Goal: Transaction & Acquisition: Obtain resource

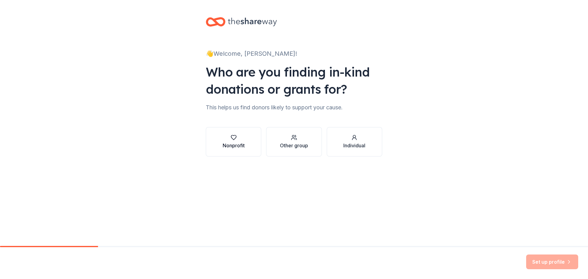
click at [233, 150] on button "Nonprofit" at bounding box center [233, 141] width 55 height 29
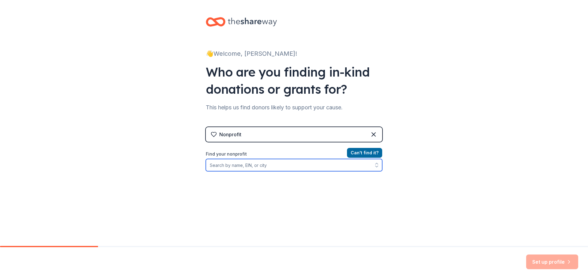
click at [222, 165] on input "Find your nonprofit" at bounding box center [294, 165] width 176 height 12
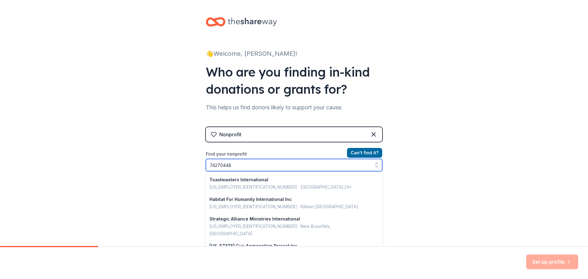
type input "742704483"
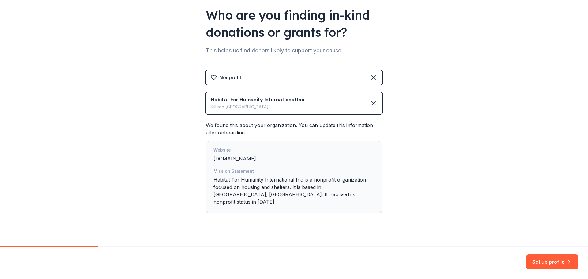
scroll to position [59, 0]
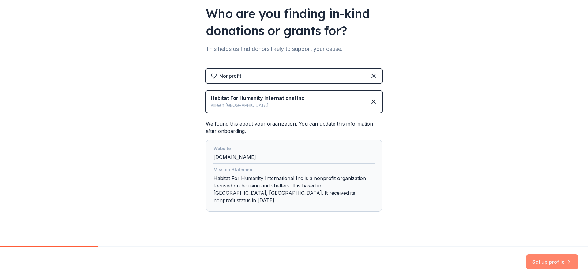
click at [552, 261] on button "Set up profile" at bounding box center [552, 262] width 52 height 15
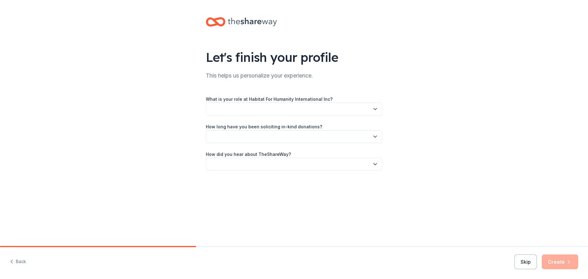
click at [370, 112] on button "button" at bounding box center [294, 109] width 176 height 13
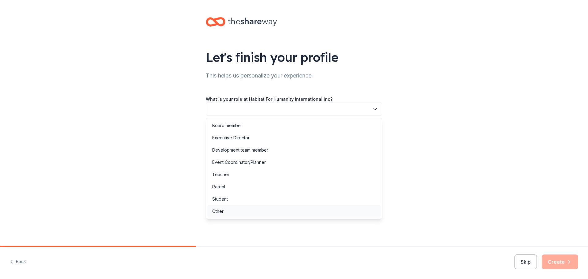
click at [248, 207] on div "Other" at bounding box center [293, 211] width 173 height 12
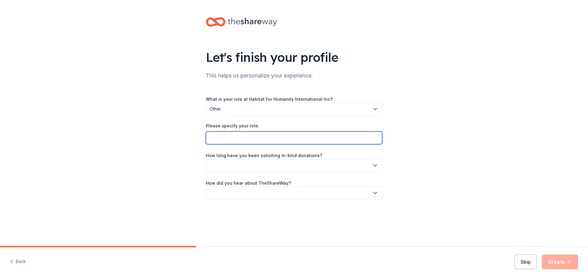
click at [237, 137] on input "Please specify your role:" at bounding box center [294, 137] width 176 height 13
type input "C"
click at [237, 136] on input "C" at bounding box center [294, 137] width 176 height 13
type input "Chief of Operations"
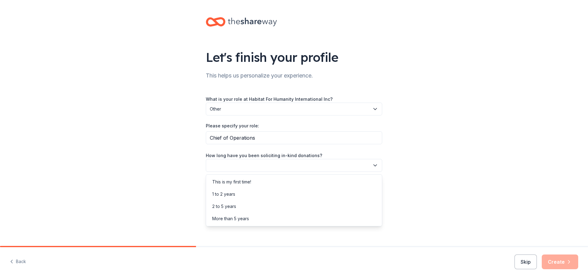
click at [282, 163] on button "button" at bounding box center [294, 165] width 176 height 13
click at [246, 220] on div "More than 5 years" at bounding box center [230, 218] width 37 height 7
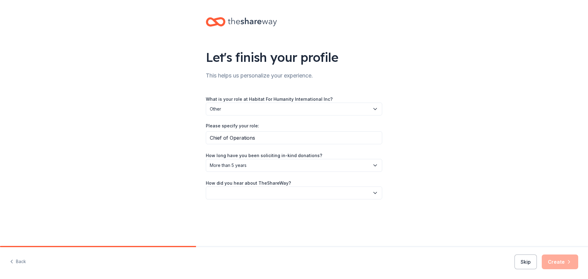
click at [247, 196] on button "button" at bounding box center [294, 193] width 176 height 13
click at [235, 256] on div "Other" at bounding box center [293, 258] width 173 height 12
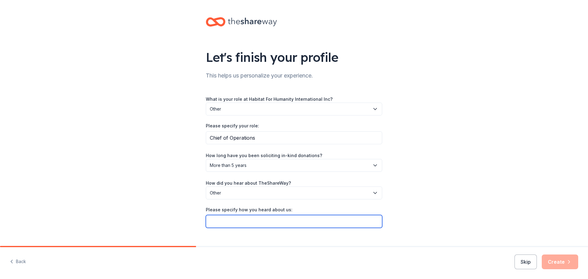
click at [238, 222] on input "Please specify how you heard about us:" at bounding box center [294, 221] width 176 height 13
type input "coworker"
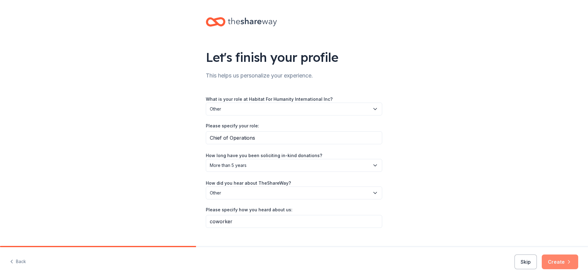
click at [566, 263] on icon "button" at bounding box center [569, 262] width 6 height 6
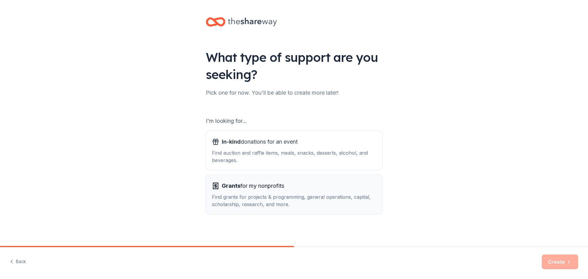
click at [330, 205] on div "Find grants for projects & programming, general operations, capital, scholarshi…" at bounding box center [294, 200] width 164 height 15
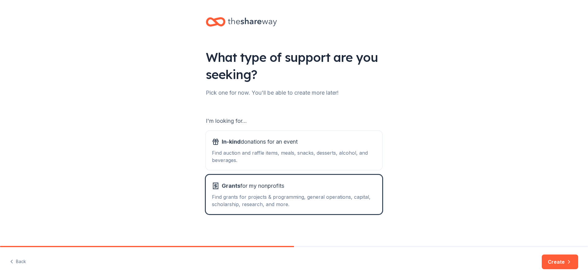
click at [550, 253] on div "Back Create" at bounding box center [294, 263] width 588 height 32
click at [550, 255] on button "Create" at bounding box center [560, 262] width 36 height 15
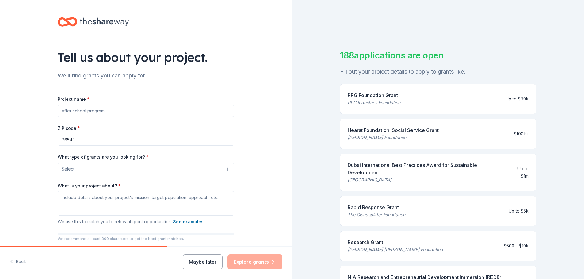
click at [133, 111] on input "Project name *" at bounding box center [146, 111] width 176 height 12
type input "H"
type input "Community"
click at [195, 170] on button "Select" at bounding box center [147, 169] width 176 height 13
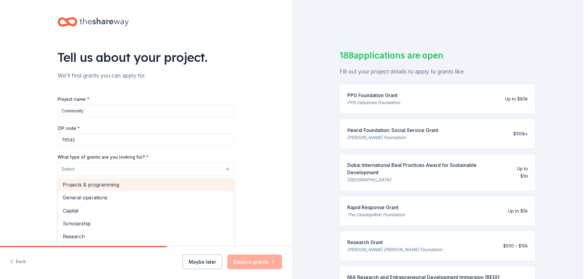
click at [191, 183] on span "Projects & programming" at bounding box center [146, 185] width 166 height 8
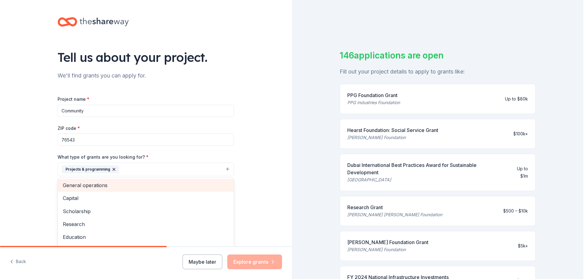
click at [164, 189] on span "General operations" at bounding box center [146, 185] width 166 height 8
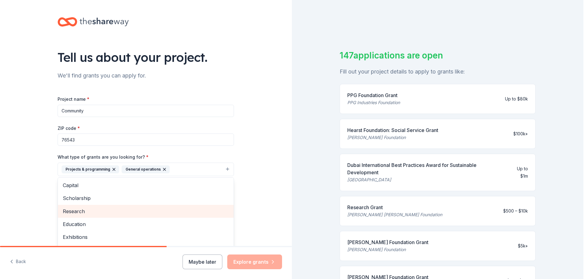
scroll to position [46, 0]
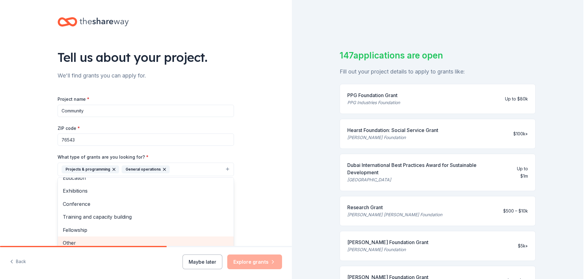
click at [141, 241] on span "Other" at bounding box center [146, 243] width 166 height 8
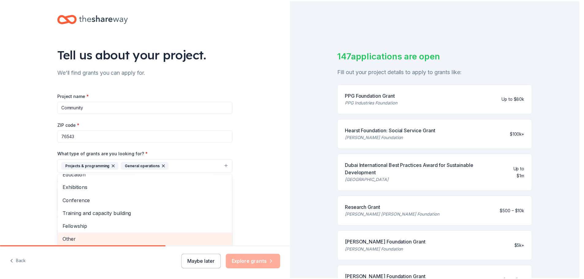
scroll to position [33, 0]
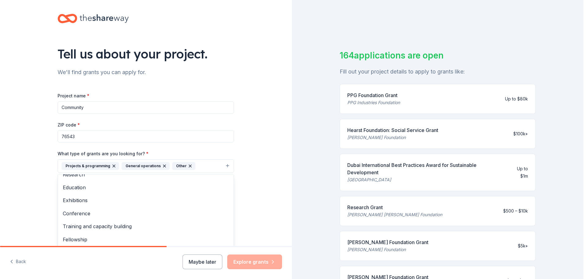
click at [253, 215] on div "Tell us about your project. We'll find grants you can apply for. Project name *…" at bounding box center [146, 144] width 292 height 294
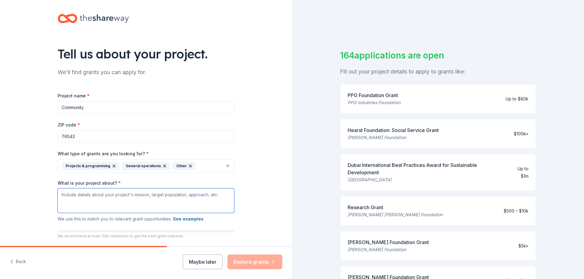
click at [152, 200] on textarea "What is your project about? *" at bounding box center [146, 200] width 176 height 25
type textarea "Low to moderate income families in need of housing or home repairs"
click at [259, 260] on button "Explore grants" at bounding box center [254, 262] width 55 height 15
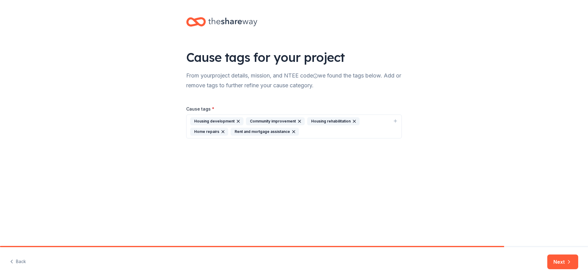
click at [573, 267] on button "Next" at bounding box center [563, 262] width 31 height 15
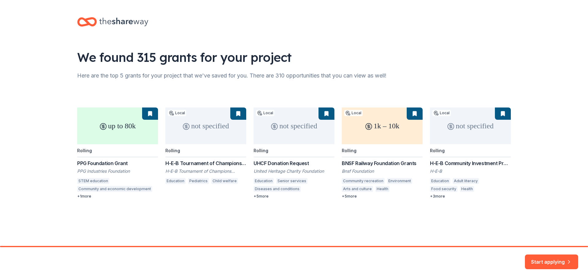
click at [126, 139] on div "up to 80k Rolling PPG Foundation Grant PPG Industries Foundation STEM education…" at bounding box center [294, 153] width 434 height 91
click at [545, 261] on button "Start applying" at bounding box center [551, 258] width 53 height 15
click at [542, 257] on div "Start applying" at bounding box center [551, 262] width 53 height 15
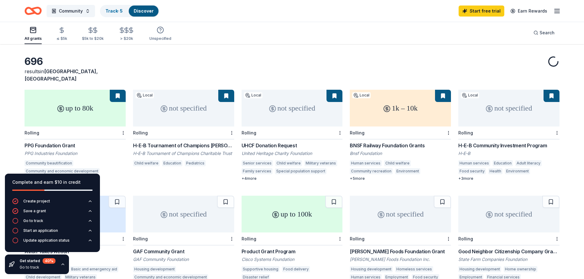
scroll to position [61, 0]
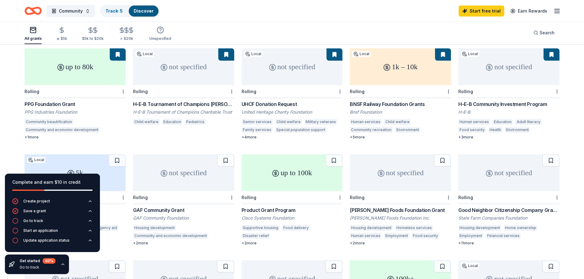
click at [98, 70] on div "up to 80k" at bounding box center [75, 66] width 101 height 37
